Goal: Task Accomplishment & Management: Manage account settings

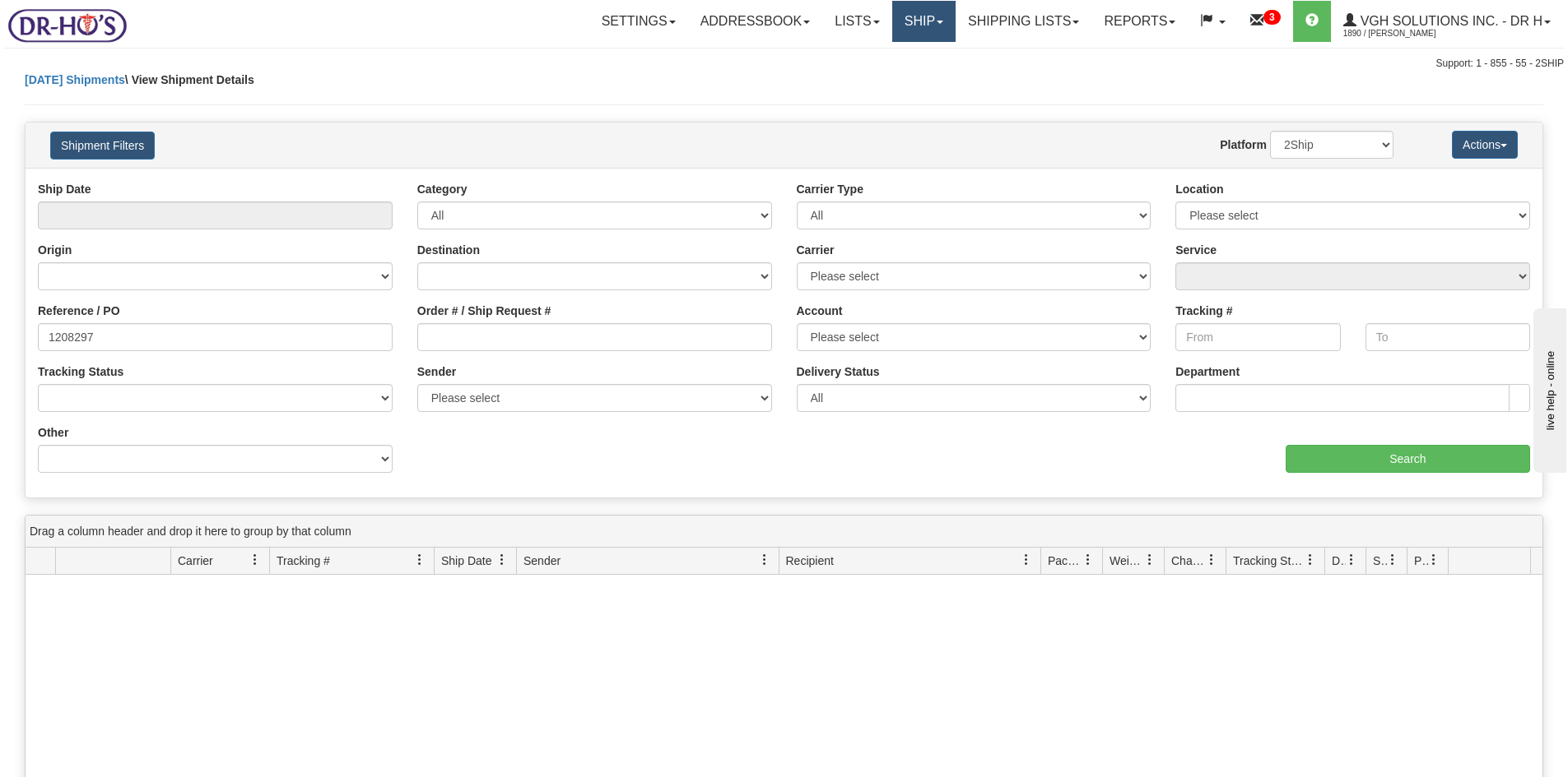
click at [904, 27] on link "Ship" at bounding box center [924, 22] width 63 height 42
click at [860, 71] on link "OnHold / Order Queue" at bounding box center [879, 80] width 149 height 22
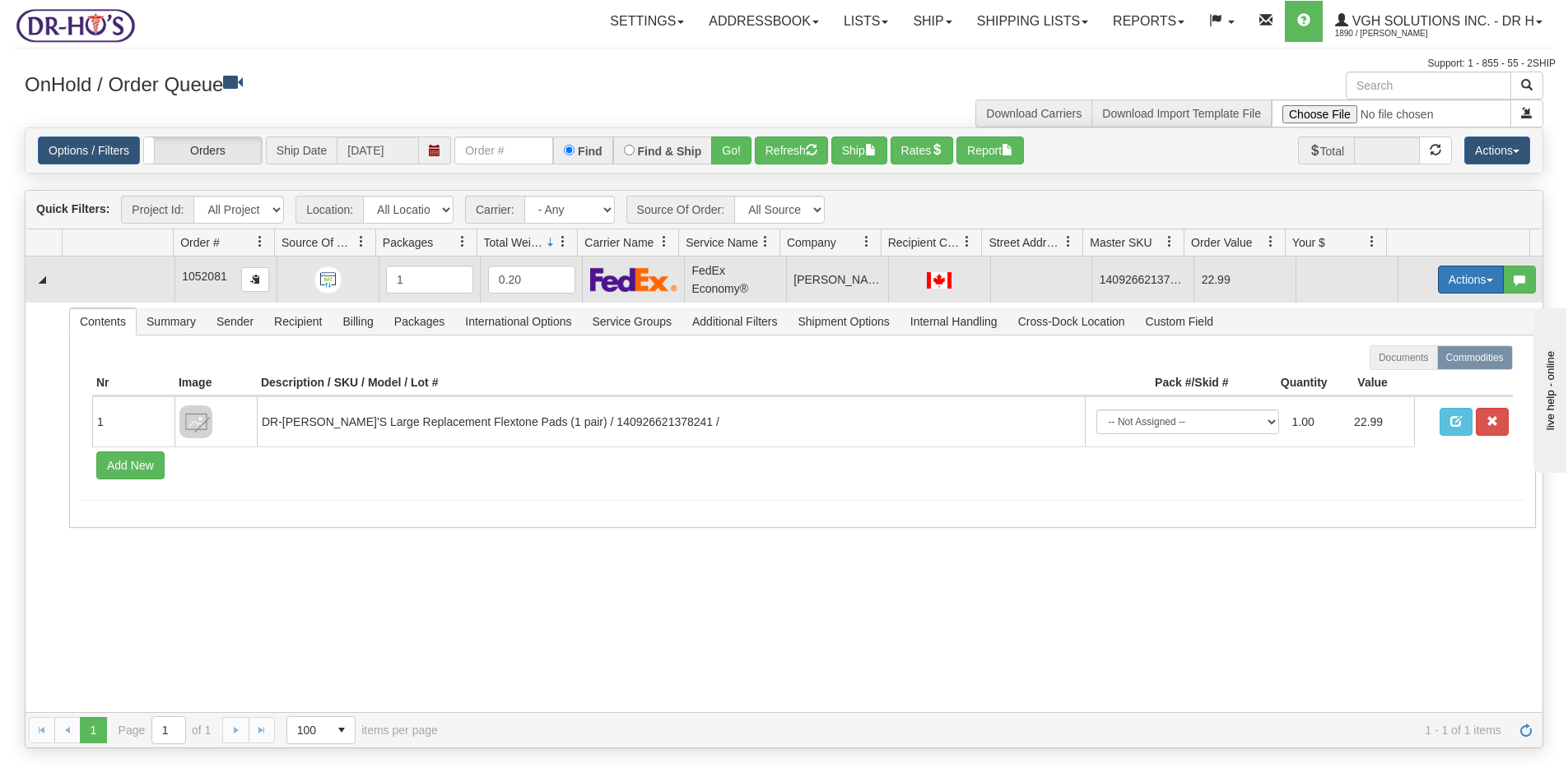
drag, startPoint x: 1452, startPoint y: 281, endPoint x: 1436, endPoint y: 295, distance: 21.3
click at [1451, 281] on button "Actions" at bounding box center [1470, 279] width 66 height 28
click at [1404, 308] on span "Open" at bounding box center [1407, 311] width 40 height 14
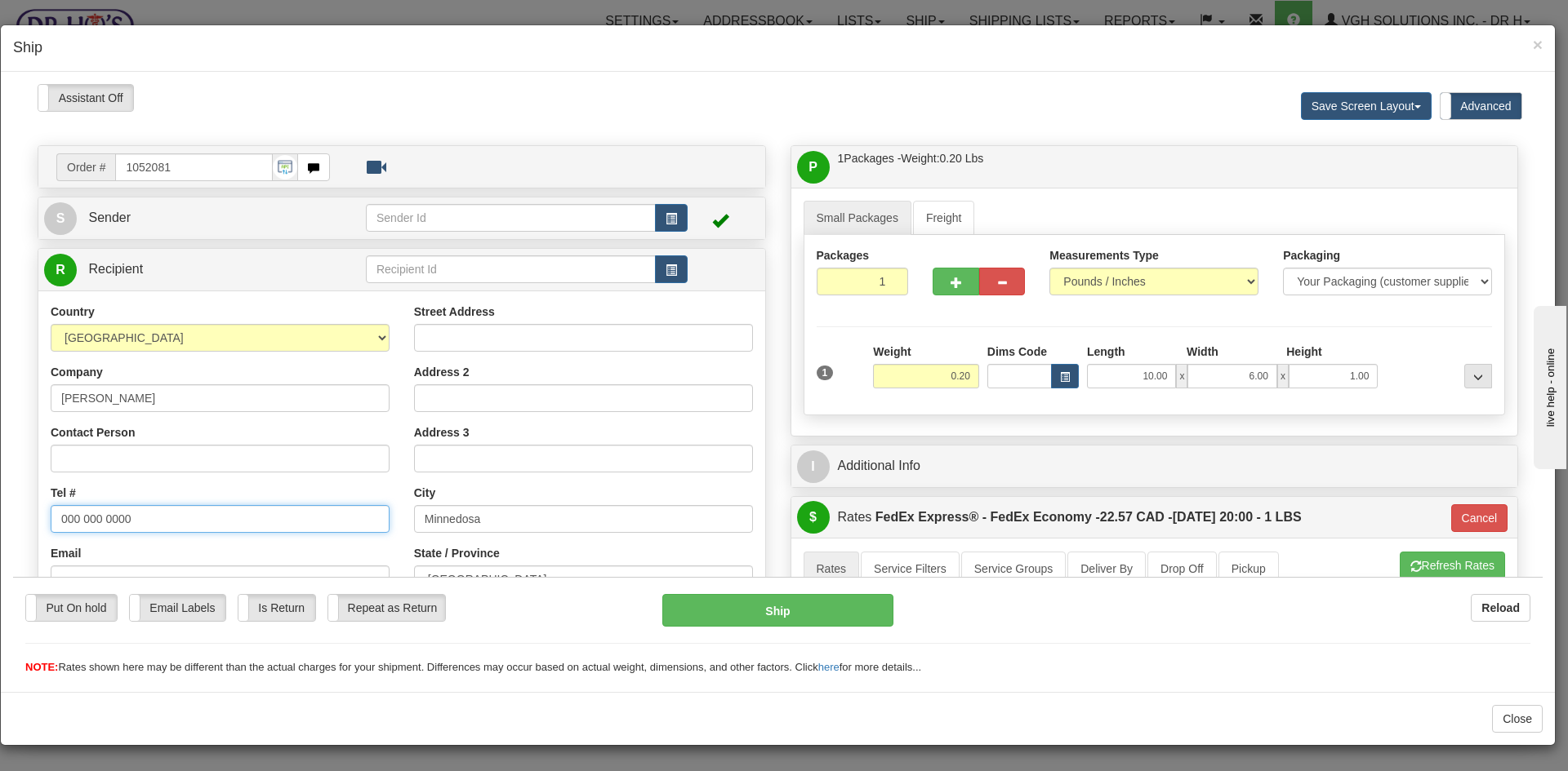
drag, startPoint x: 147, startPoint y: 520, endPoint x: 2, endPoint y: 524, distance: 145.1
click at [13, 524] on html "Please wait... Attention! Ok Add to Bidding... Preview Custom Documents Preview…" at bounding box center [778, 379] width 1529 height 592
paste input "204-867-1919"
type input "204-867-1919"
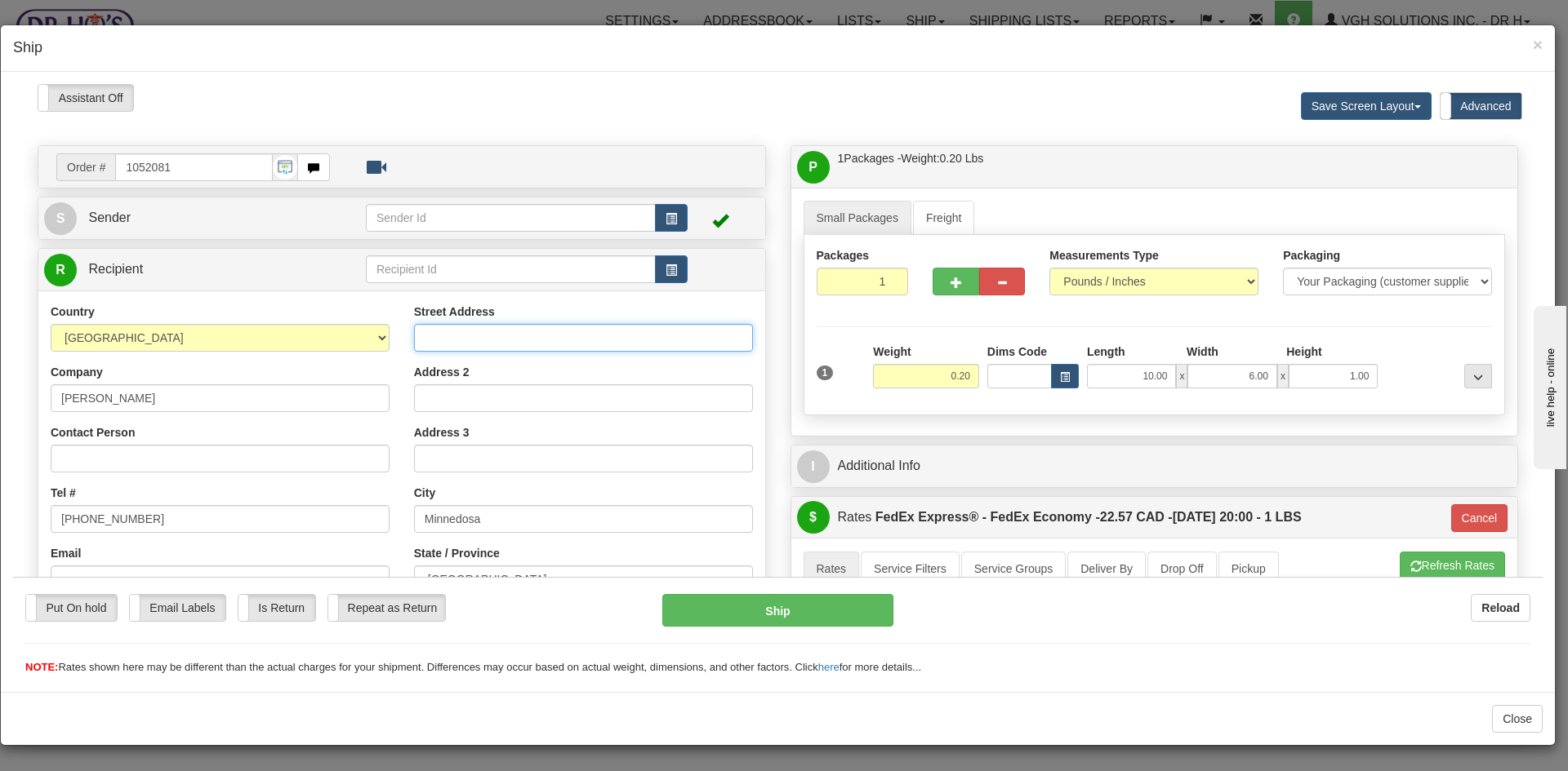
click at [428, 328] on input "Street Address" at bounding box center [584, 337] width 339 height 28
paste input "60 MAIN STREET SOUTH"
type input "60 MAIN STREET SOUTH"
click at [63, 455] on input "Contact Person" at bounding box center [220, 457] width 339 height 28
paste input "Terry McLenehan"
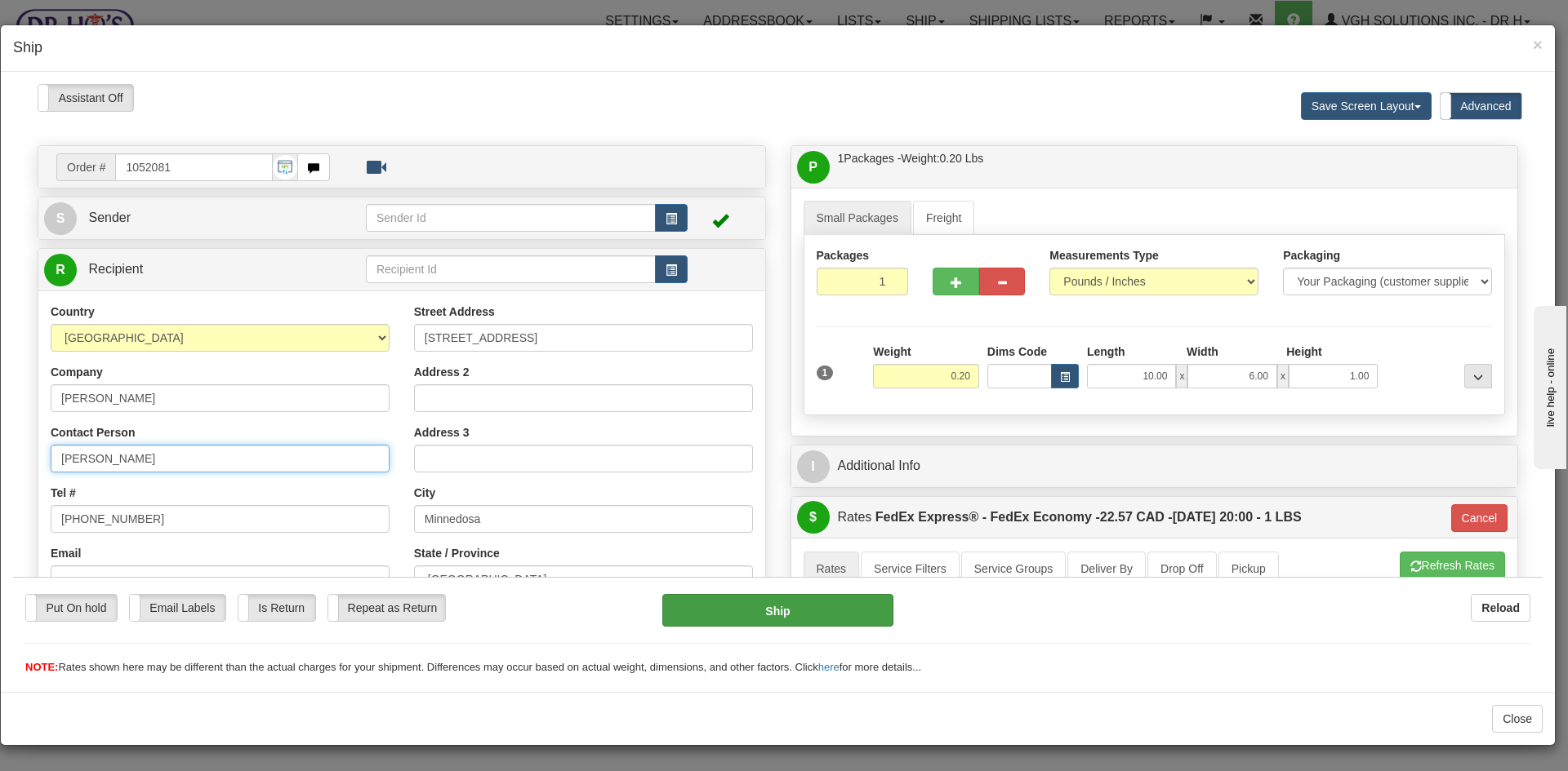
type input "Terry McLenehan"
click at [768, 611] on button "Ship" at bounding box center [777, 610] width 231 height 32
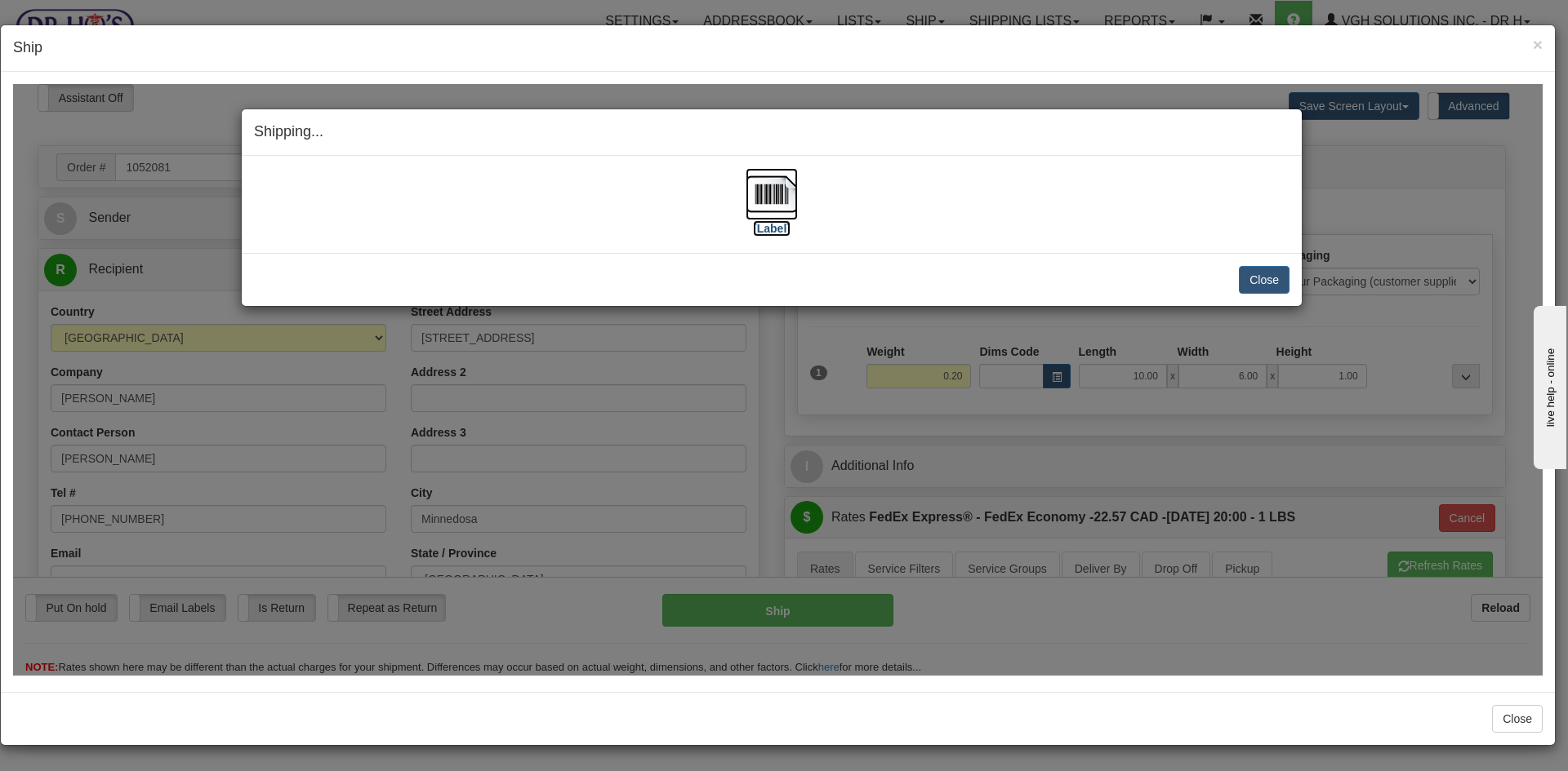
click at [769, 197] on img at bounding box center [771, 194] width 52 height 52
click at [1259, 266] on button "Close" at bounding box center [1264, 279] width 50 height 28
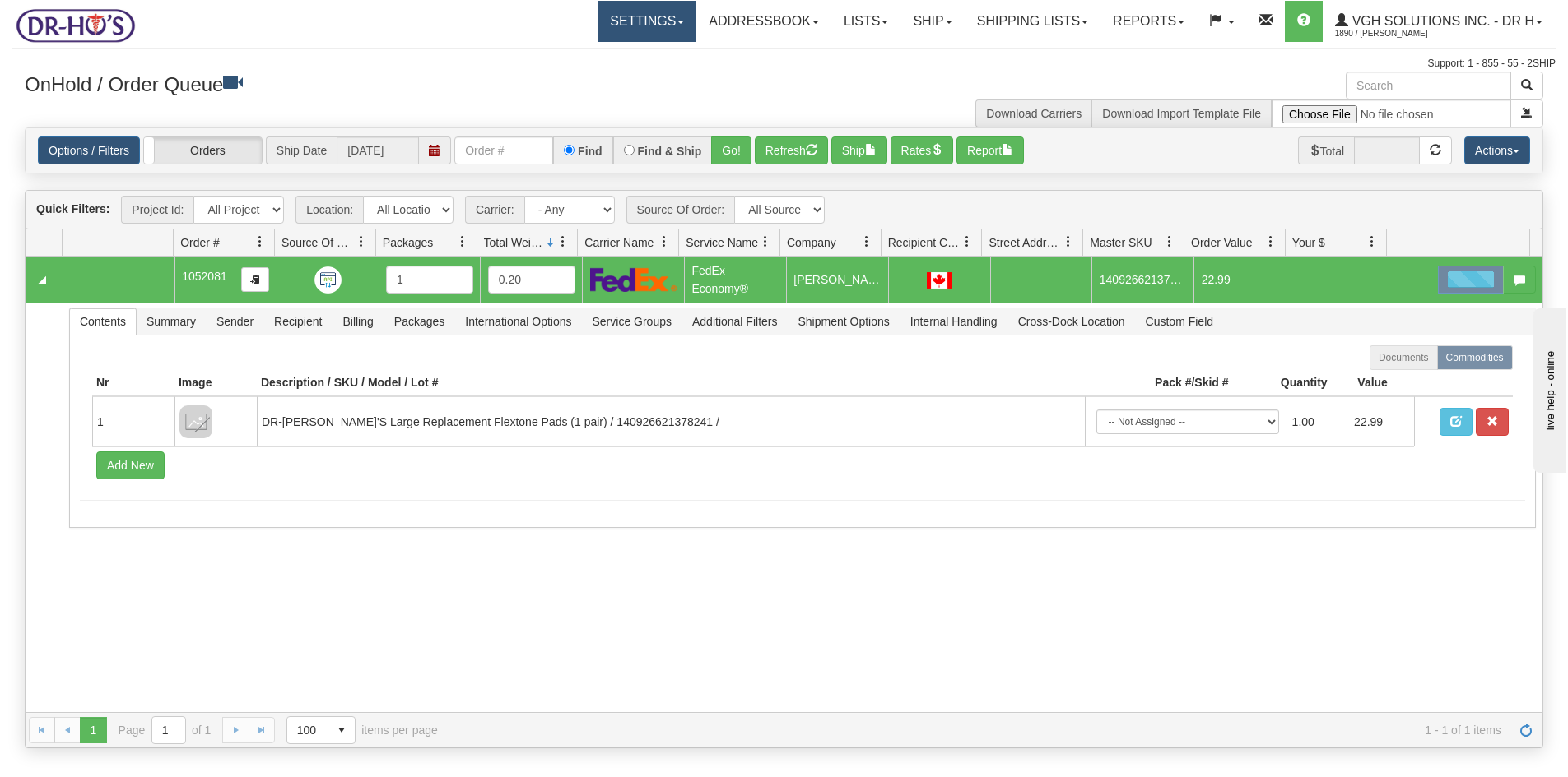
click at [615, 23] on link "Settings" at bounding box center [646, 22] width 99 height 42
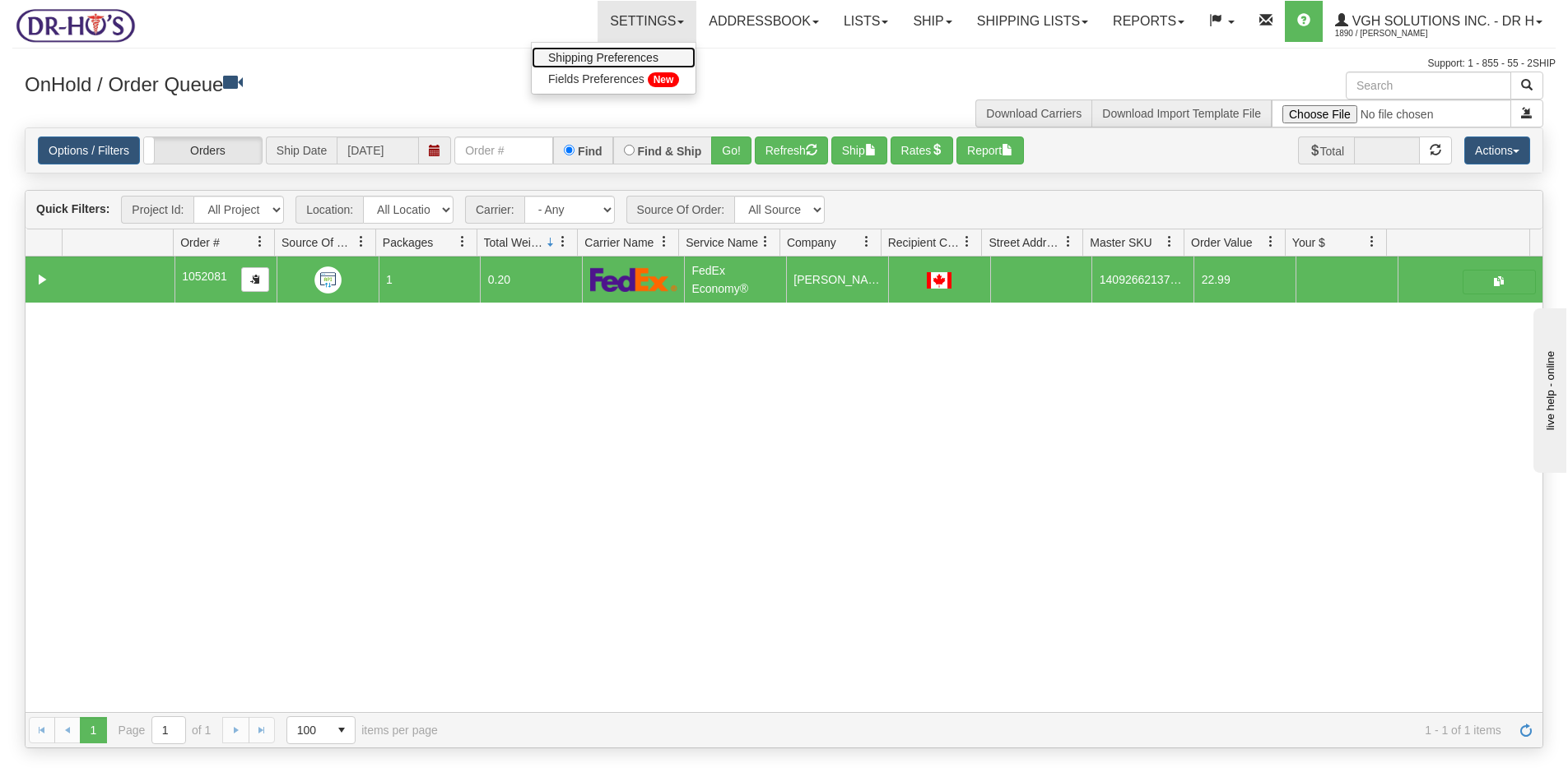
click at [589, 57] on span "Shipping Preferences" at bounding box center [603, 57] width 110 height 14
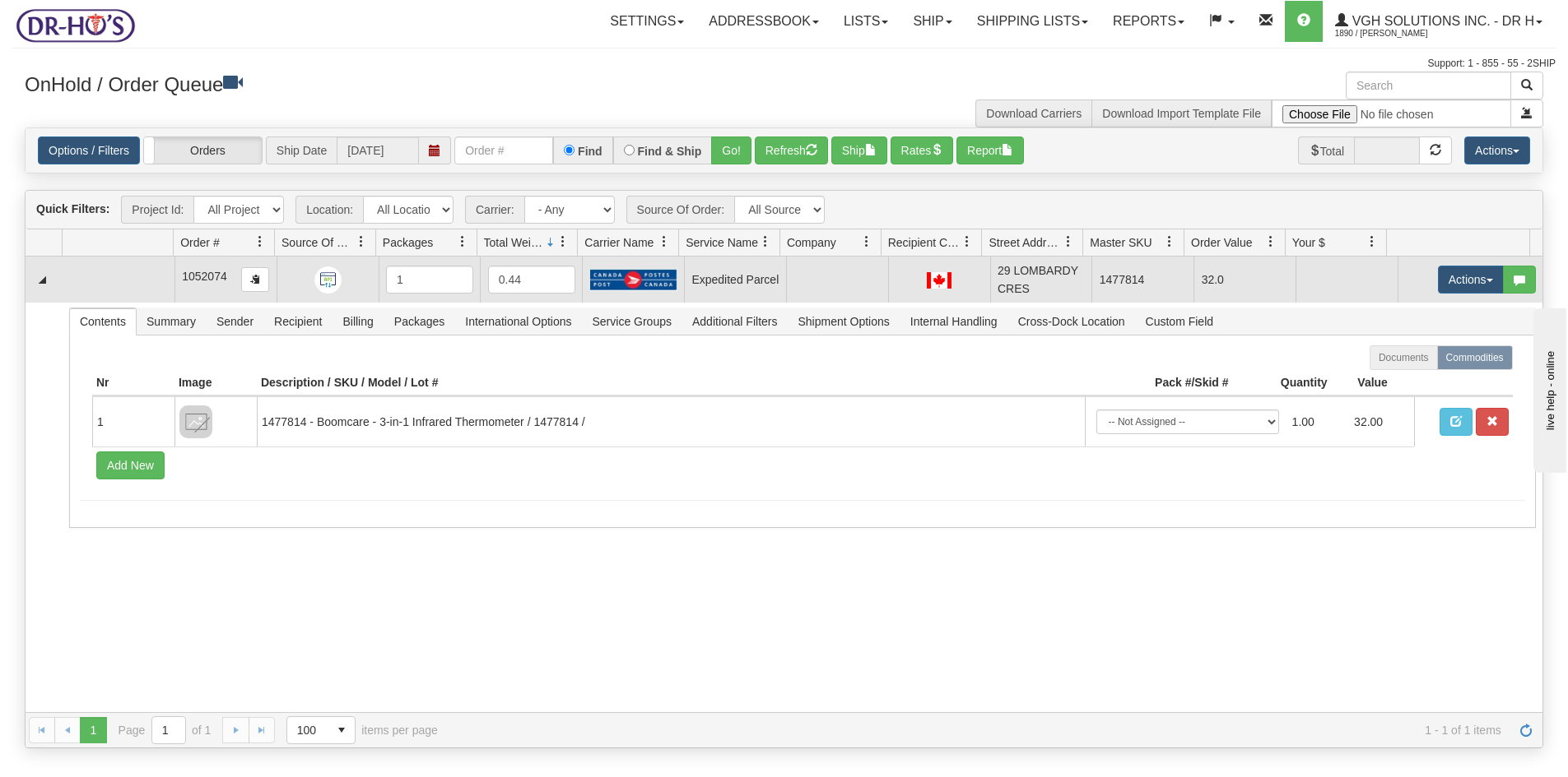
click at [97, 287] on td at bounding box center [118, 279] width 112 height 46
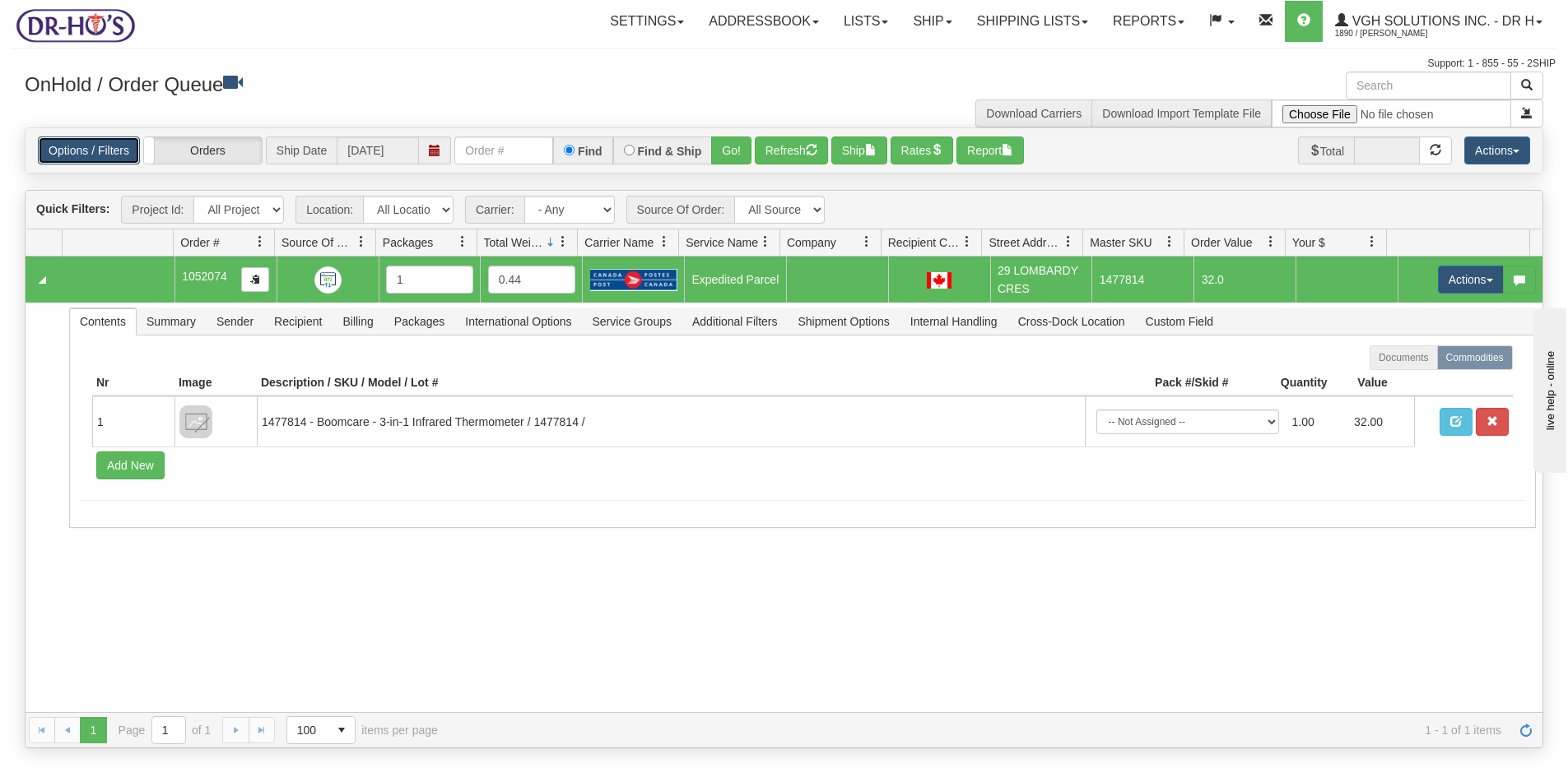
click at [86, 155] on link "Options / Filters" at bounding box center [89, 150] width 102 height 28
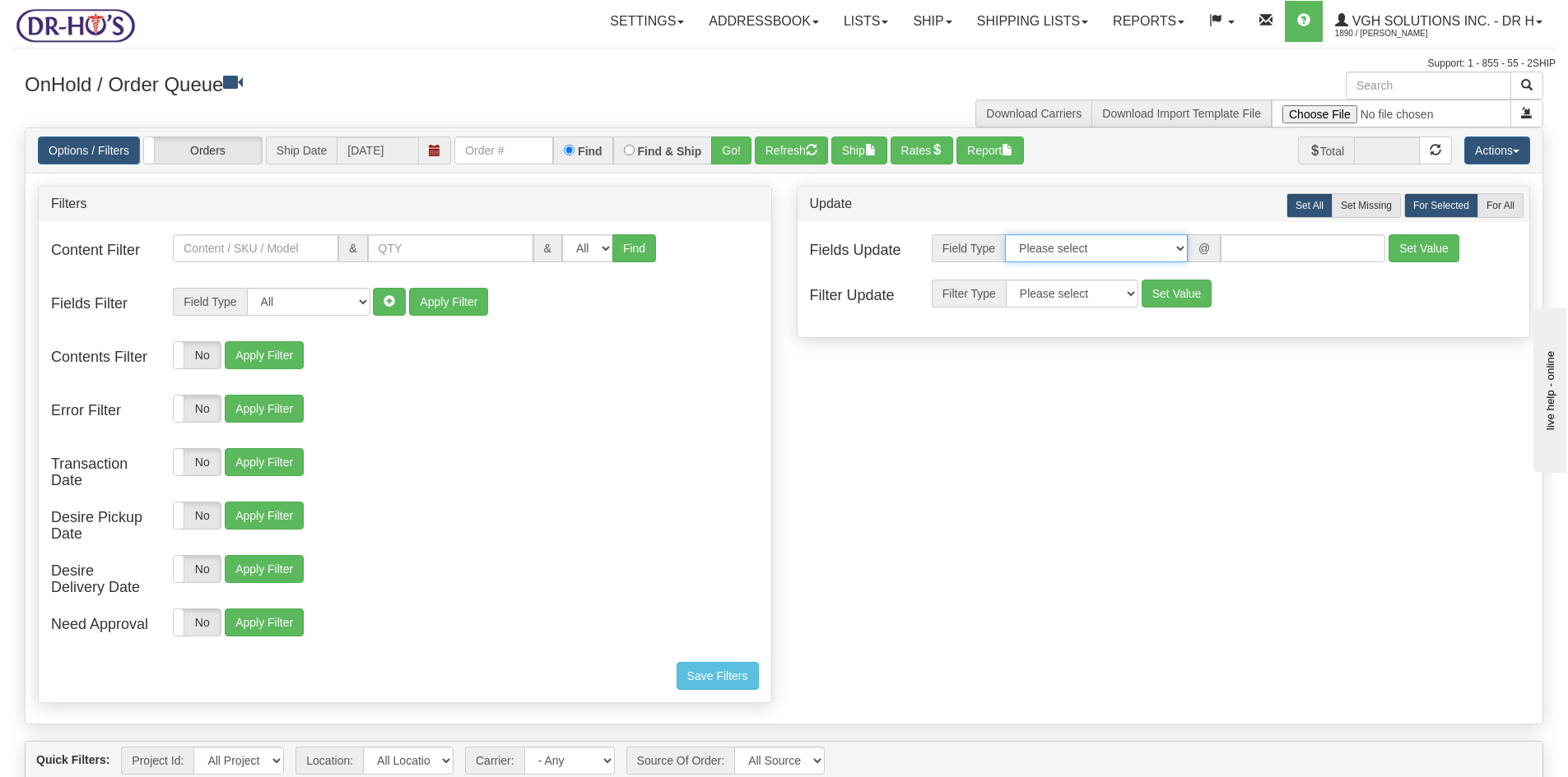
click at [1168, 251] on select "Please select Contact Person Company Country Country & State/Province City Zip …" at bounding box center [1096, 248] width 183 height 28
select select "94"
click at [1005, 235] on select "Please select Contact Person Company Country Country & State/Province City Zip …" at bounding box center [1096, 248] width 183 height 28
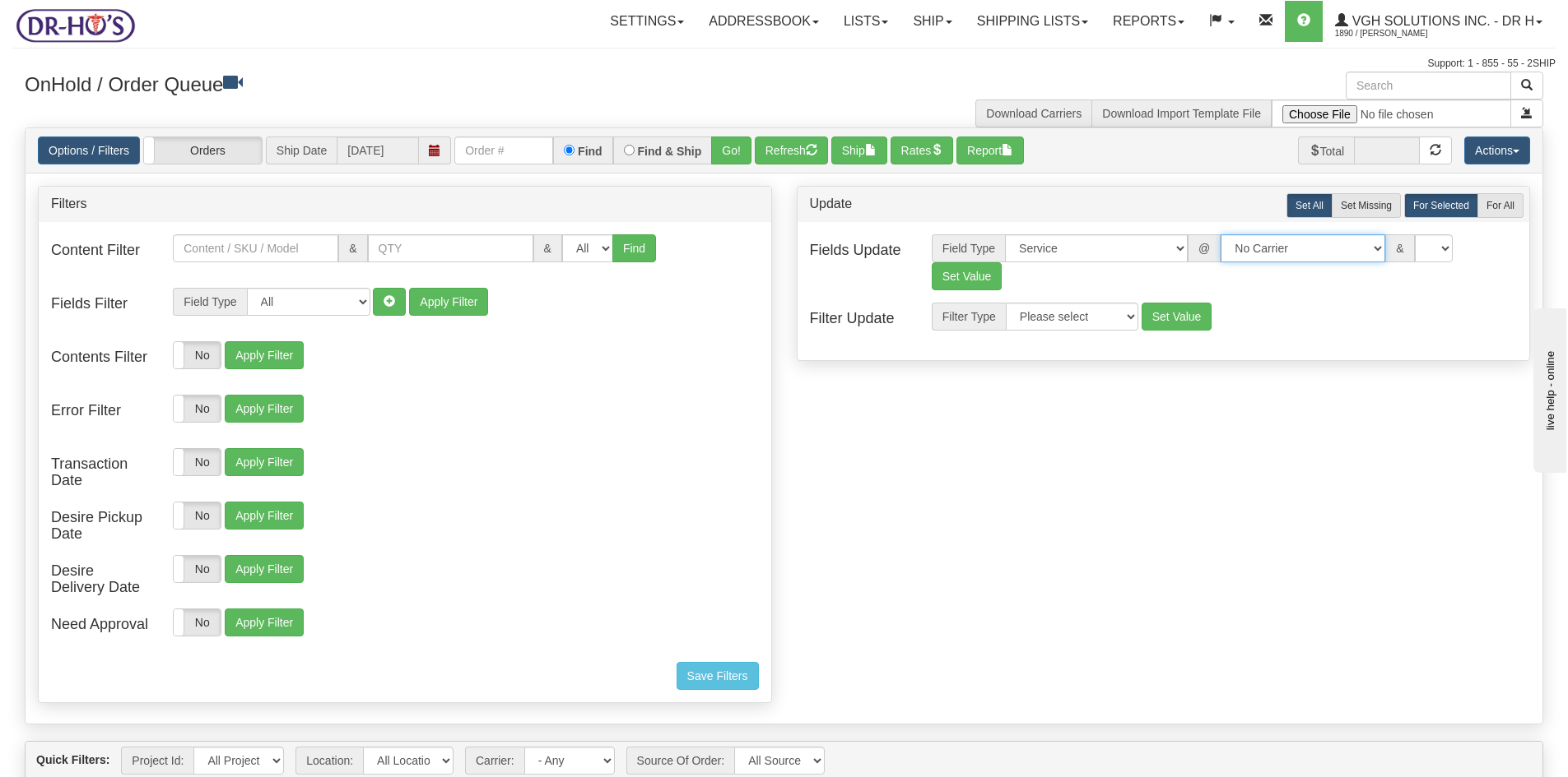
click at [1340, 250] on select "No Carrier FedEx Express® UPS Purolator Canpar [GEOGRAPHIC_DATA] Post BeSwyft K…" at bounding box center [1302, 248] width 164 height 28
select select "2"
click at [1220, 235] on select "No Carrier FedEx Express® UPS Purolator Canpar [GEOGRAPHIC_DATA] Post BeSwyft K…" at bounding box center [1302, 248] width 164 height 28
click at [1435, 252] on select "US -> US - 70 - FedEx 1 Day® Freight US -> US - 03 - FedEx 2 Day® US -> US - 49…" at bounding box center [1434, 248] width 164 height 28
select select "20"
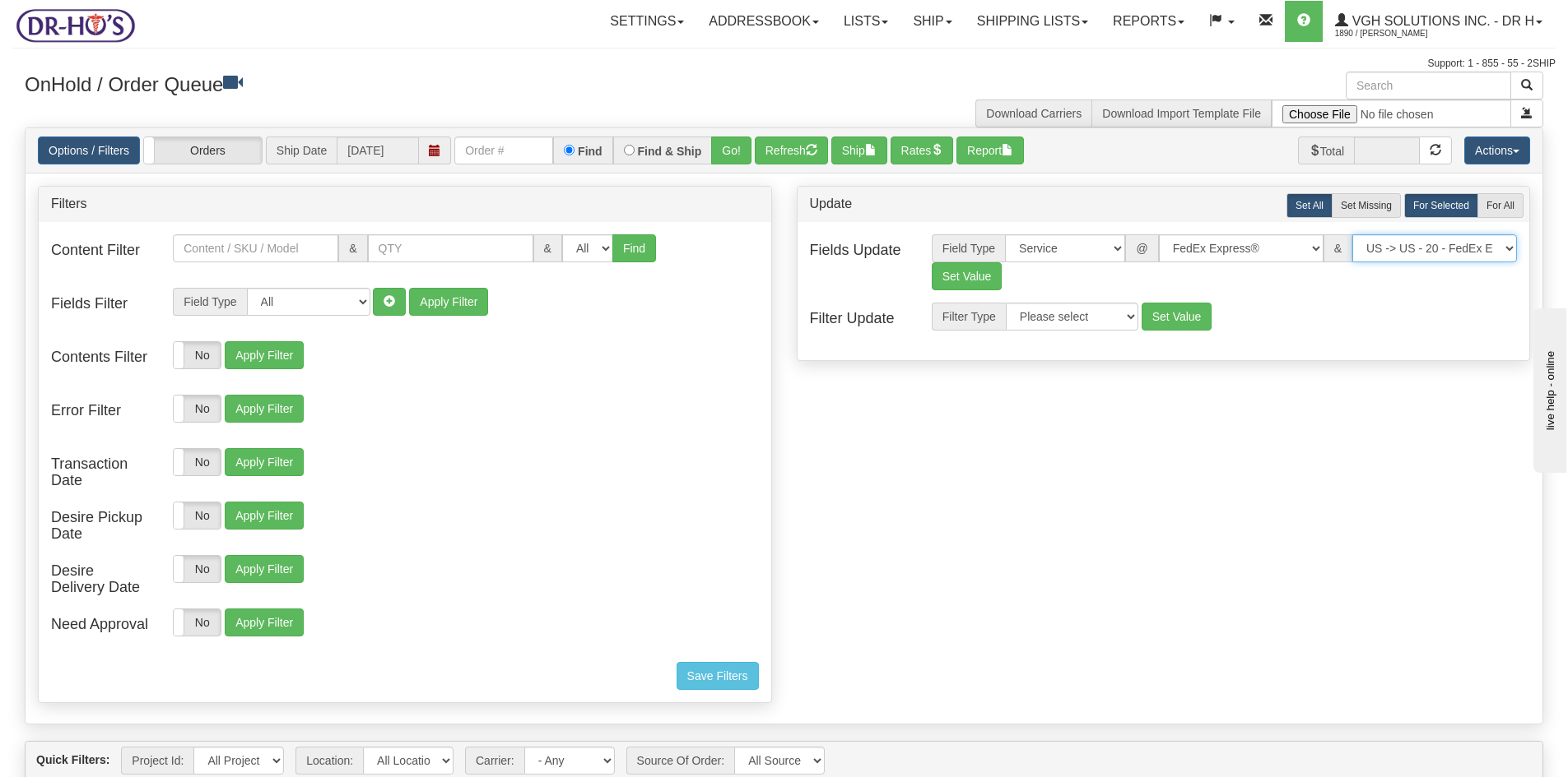
click at [1352, 235] on select "US -> US - 70 - FedEx 1 Day® Freight US -> US - 03 - FedEx 2 Day® US -> US - 49…" at bounding box center [1434, 248] width 164 height 28
click at [934, 275] on button "Set Value" at bounding box center [967, 276] width 70 height 28
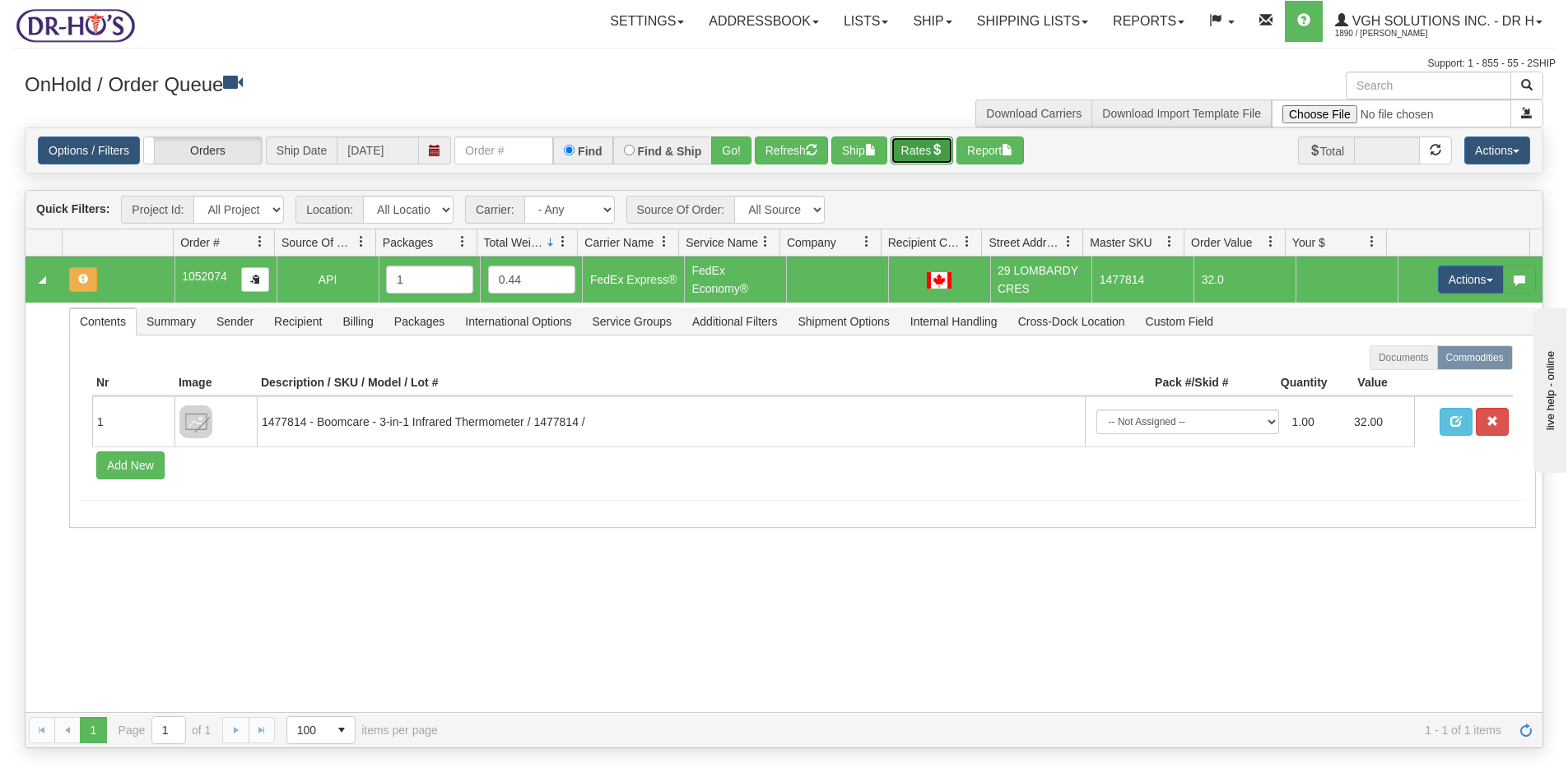
click at [936, 144] on button "Rates" at bounding box center [922, 150] width 63 height 28
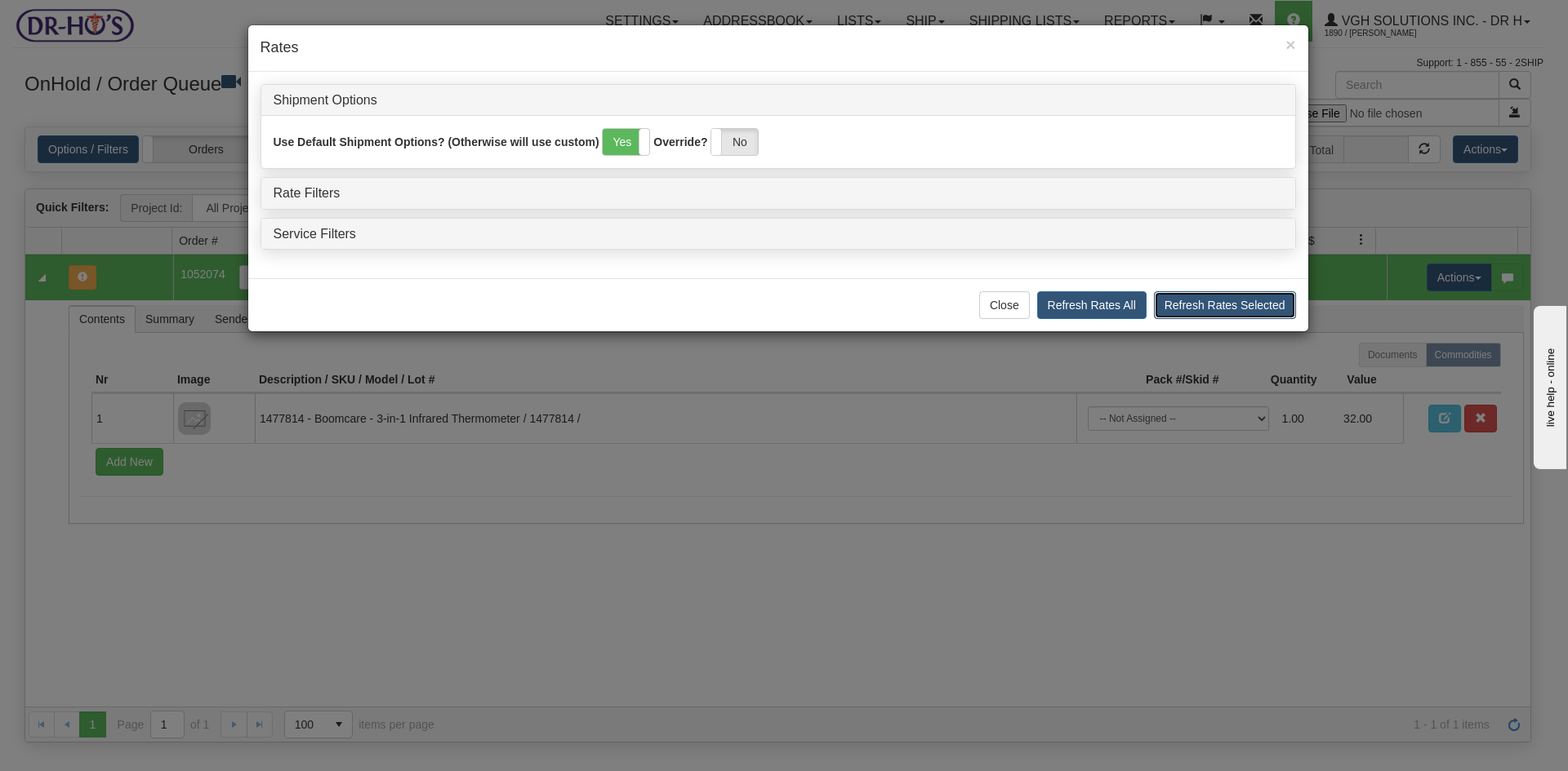
click at [1232, 308] on button "Refresh Rates Selected" at bounding box center [1225, 305] width 142 height 28
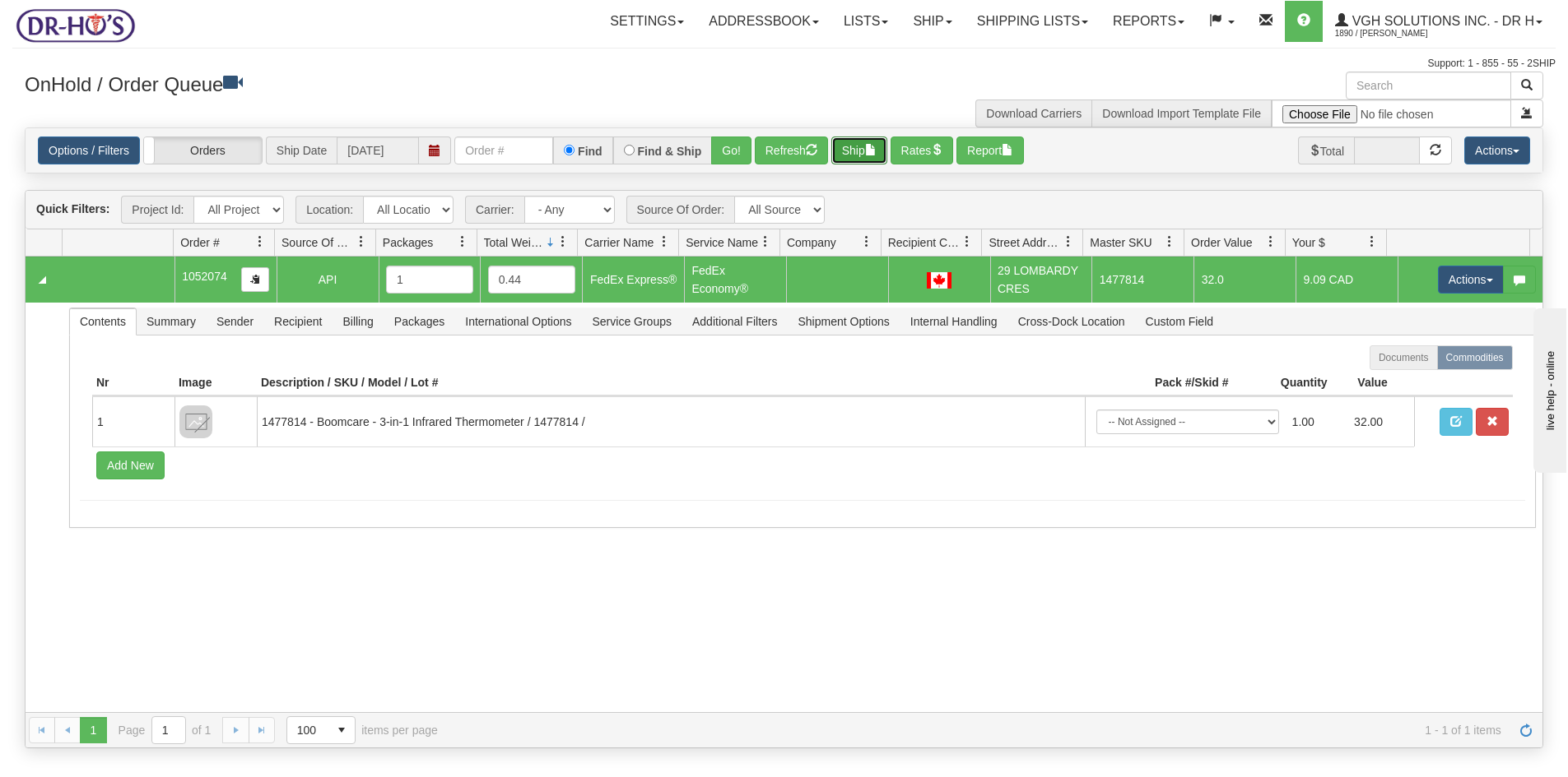
click at [859, 147] on button "Ship" at bounding box center [859, 150] width 56 height 28
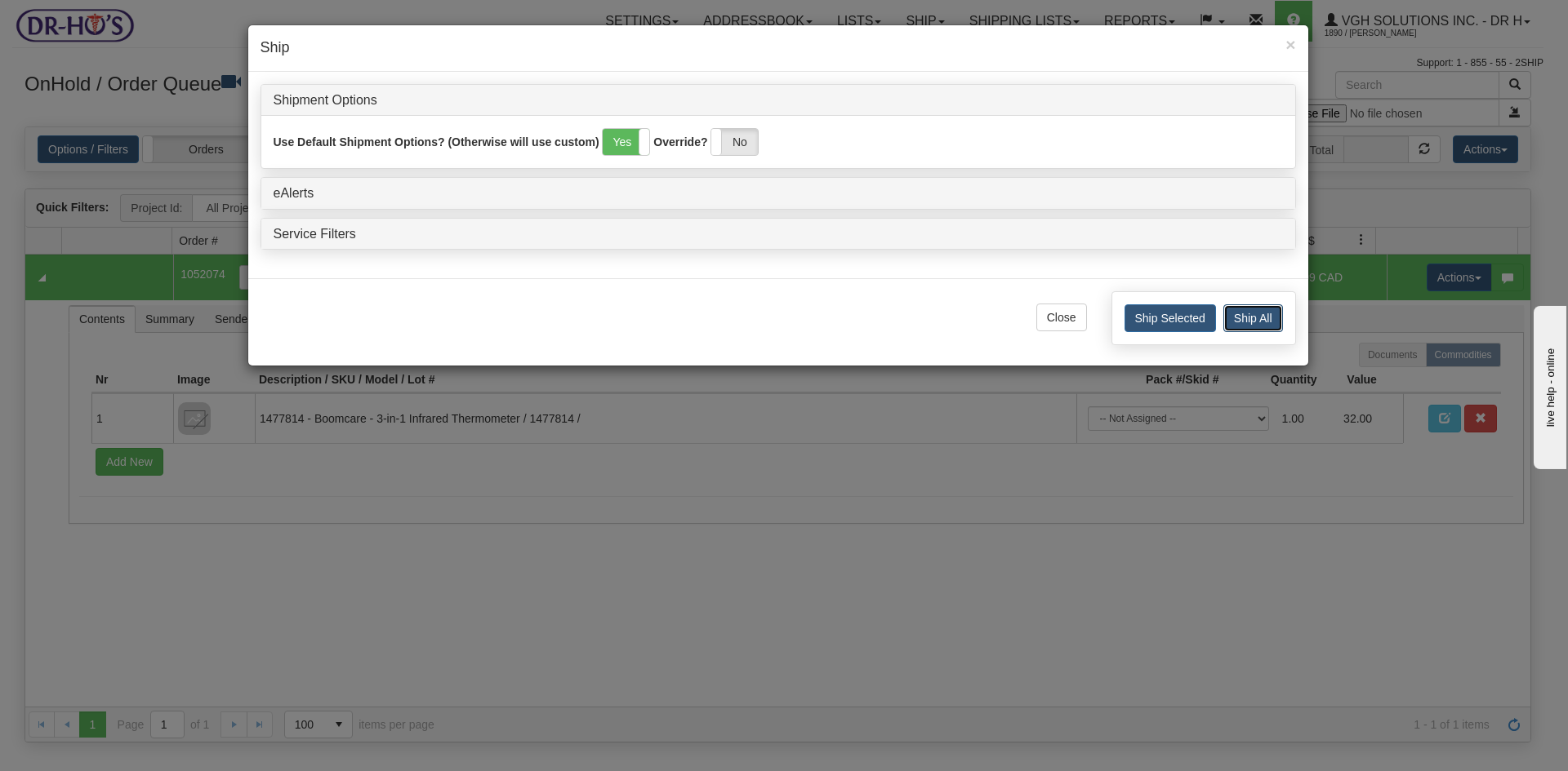
click at [1245, 322] on button "Ship All" at bounding box center [1253, 318] width 59 height 28
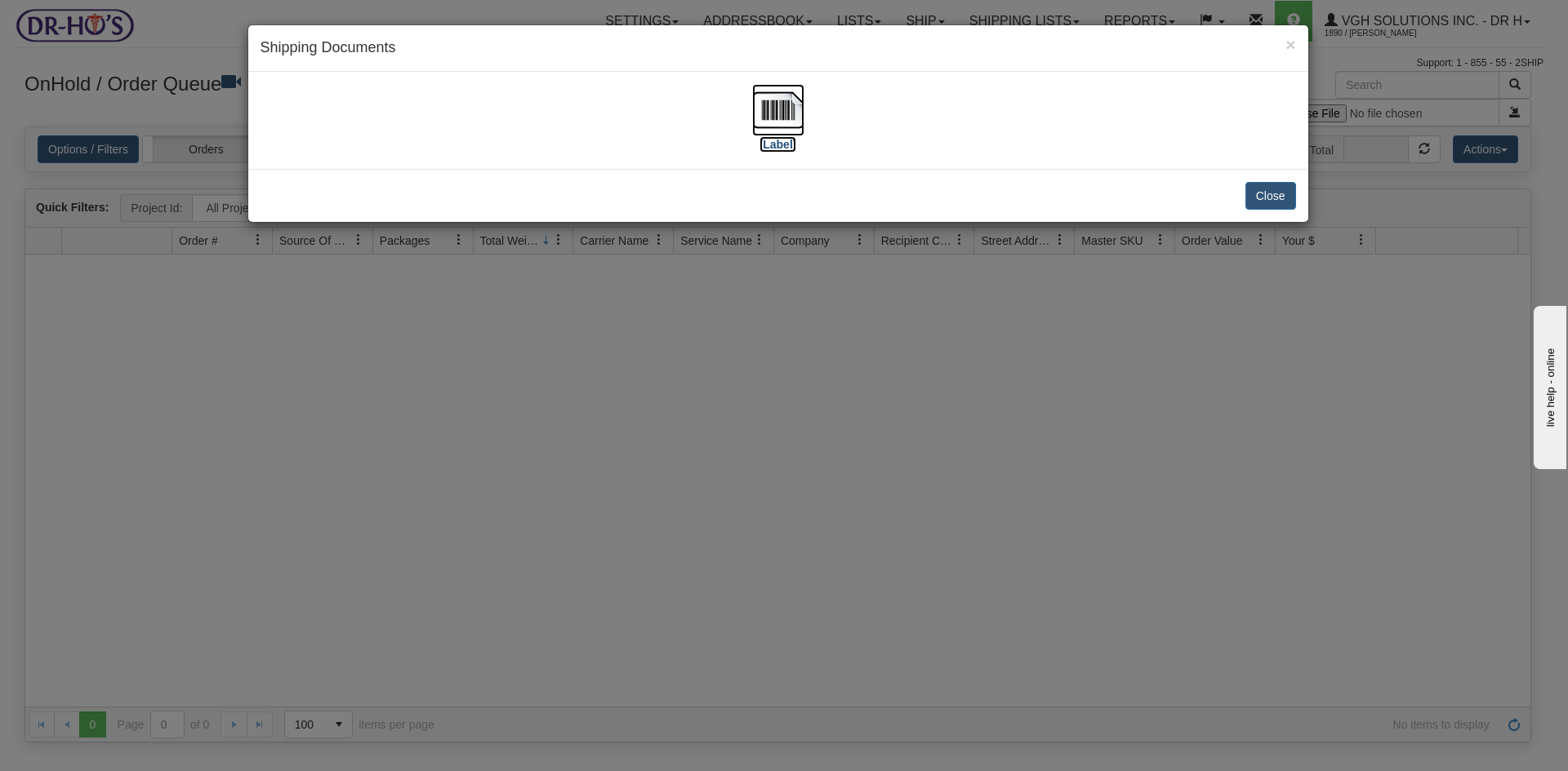
click at [769, 117] on img at bounding box center [779, 110] width 52 height 52
click at [1260, 195] on button "Close" at bounding box center [1271, 195] width 50 height 28
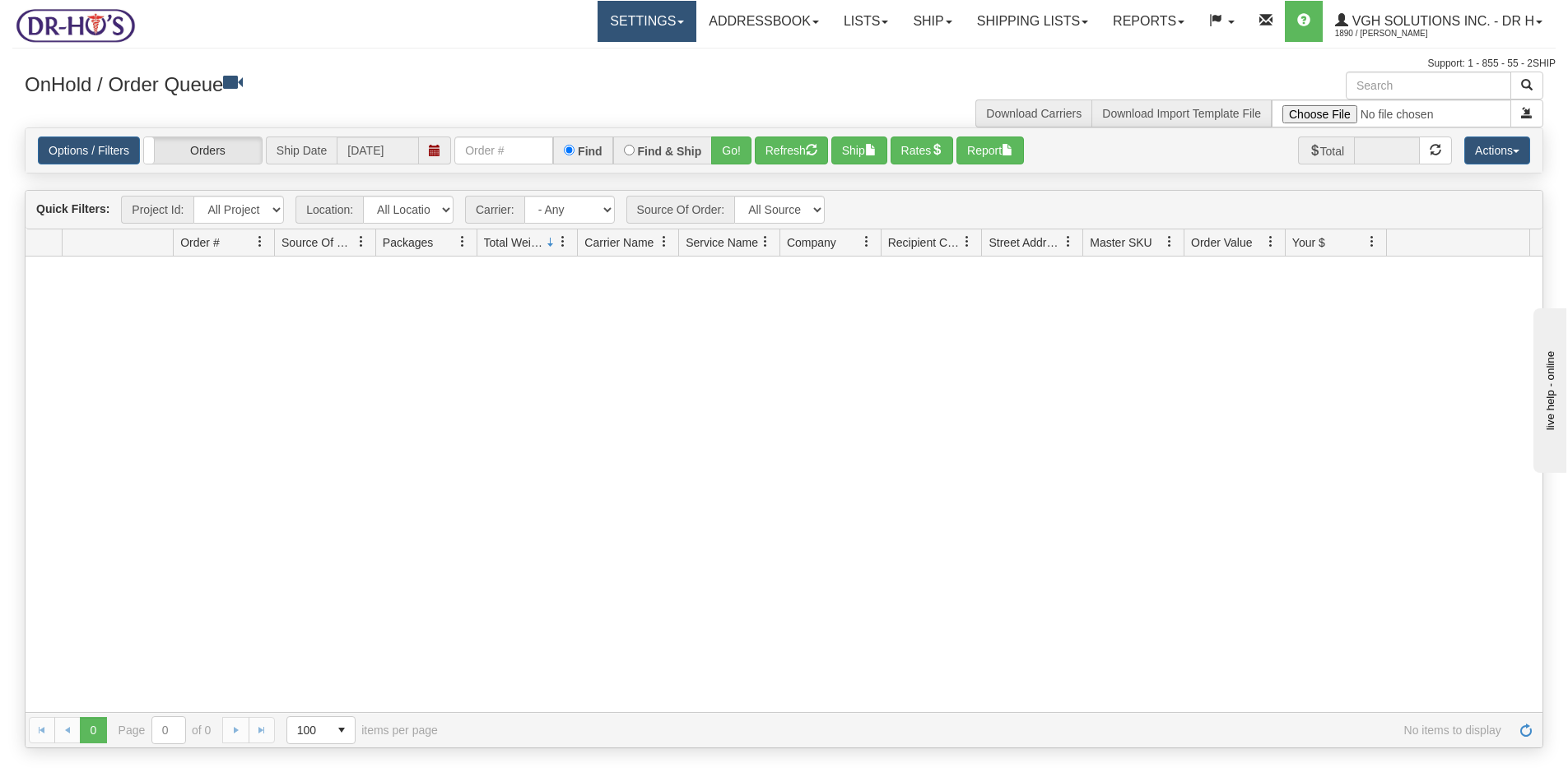
click at [597, 15] on link "Settings" at bounding box center [646, 22] width 99 height 42
click at [576, 52] on span "Shipping Preferences" at bounding box center [603, 57] width 110 height 14
